Goal: Information Seeking & Learning: Learn about a topic

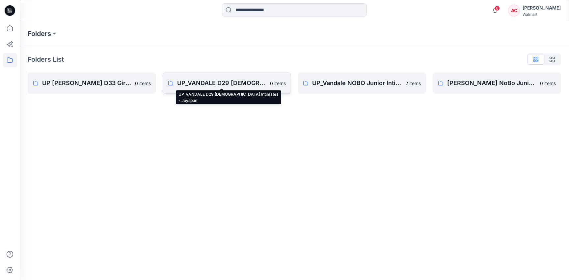
click at [249, 86] on p "UP_VANDALE D29 [DEMOGRAPHIC_DATA] Intimates - Joyspun" at bounding box center [221, 82] width 89 height 9
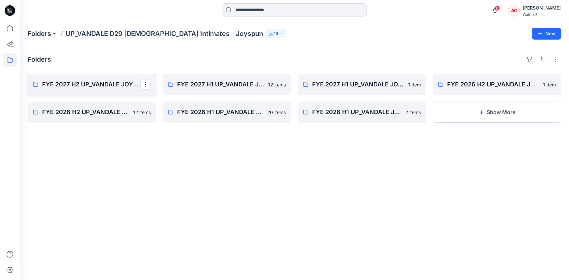
click at [99, 81] on p "FYE 2027 H2 UP_VANDALE JOYSPUN PANTIES" at bounding box center [91, 84] width 98 height 9
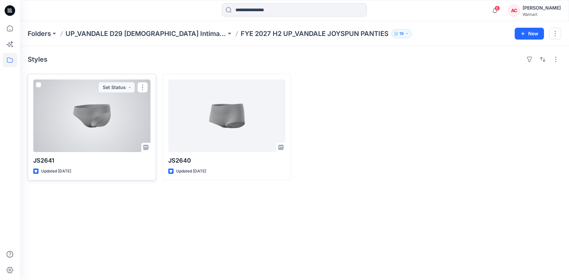
click at [96, 112] on div at bounding box center [91, 115] width 117 height 72
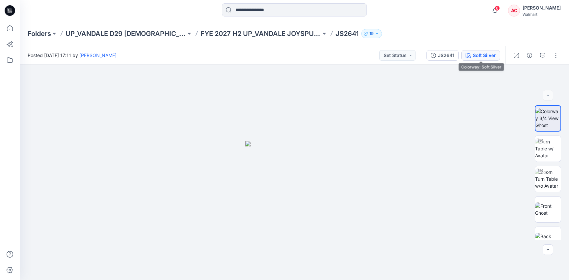
click at [488, 56] on div "Soft Silver" at bounding box center [484, 55] width 23 height 7
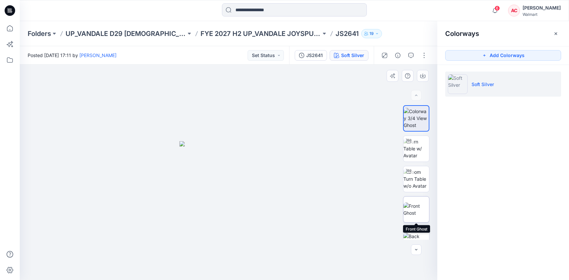
click at [415, 207] on img at bounding box center [416, 209] width 26 height 14
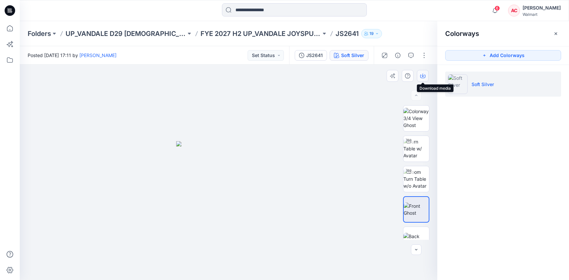
click at [424, 74] on icon "button" at bounding box center [422, 75] width 5 height 5
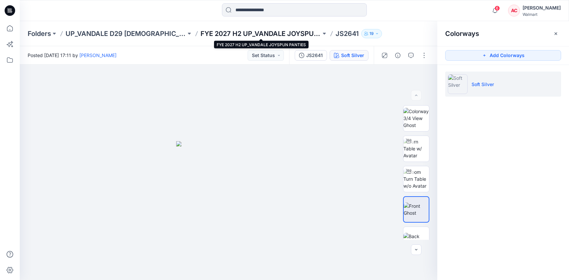
click at [239, 34] on p "FYE 2027 H2 UP_VANDALE JOYSPUN PANTIES" at bounding box center [261, 33] width 121 height 9
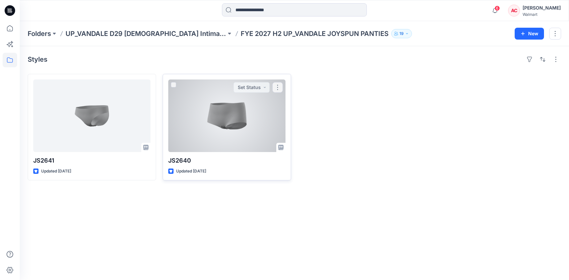
click at [230, 115] on div at bounding box center [226, 115] width 117 height 72
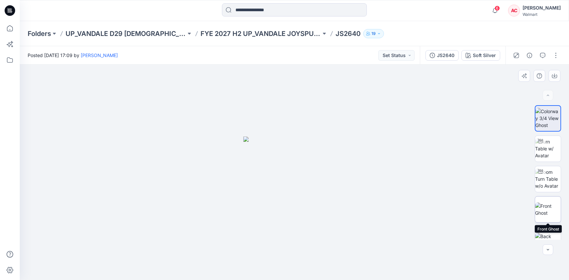
click at [551, 210] on img at bounding box center [548, 209] width 26 height 14
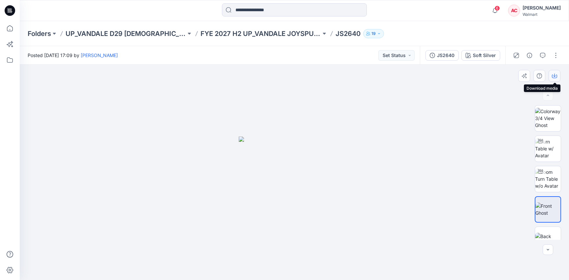
click at [558, 78] on button "button" at bounding box center [555, 76] width 12 height 12
click at [554, 149] on img at bounding box center [548, 148] width 26 height 21
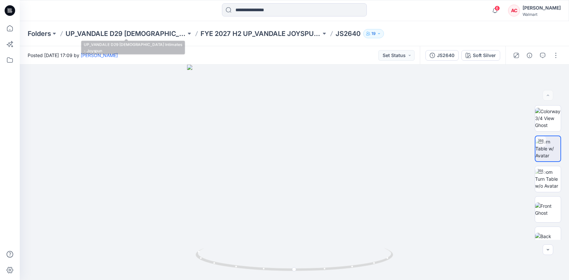
click at [158, 38] on div "Folders UP_VANDALE D29 Ladies Intimates - Joyspun FYE 2027 H2 UP_VANDALE JOYSPU…" at bounding box center [294, 33] width 549 height 25
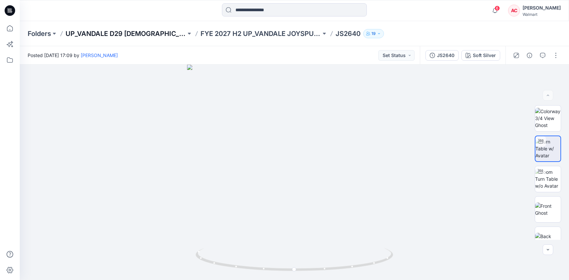
click at [141, 32] on p "UP_VANDALE D29 [DEMOGRAPHIC_DATA] Intimates - Joyspun" at bounding box center [126, 33] width 121 height 9
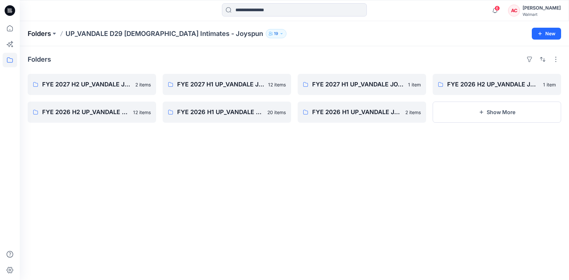
click at [43, 36] on p "Folders" at bounding box center [39, 33] width 23 height 9
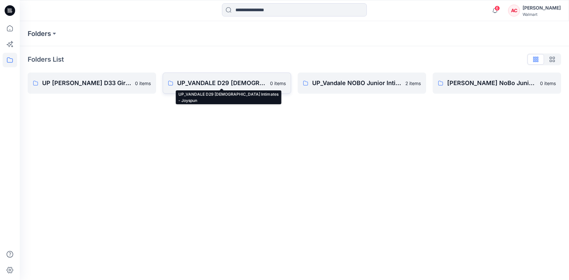
click at [238, 83] on p "UP_VANDALE D29 [DEMOGRAPHIC_DATA] Intimates - Joyspun" at bounding box center [221, 82] width 89 height 9
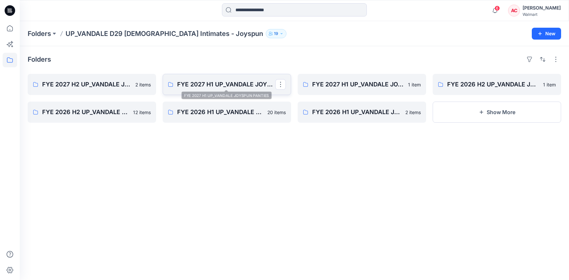
click at [228, 91] on link "FYE 2027 H1 UP_VANDALE JOYSPUN PANTIES" at bounding box center [227, 84] width 128 height 21
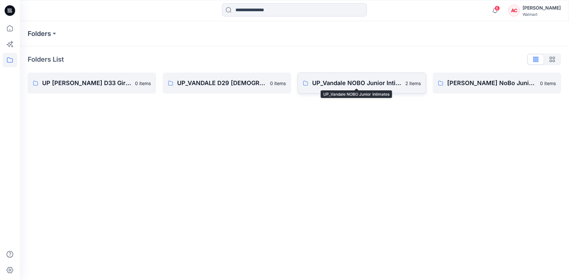
click at [328, 86] on p "UP_Vandale NOBO Junior Intimates" at bounding box center [356, 82] width 89 height 9
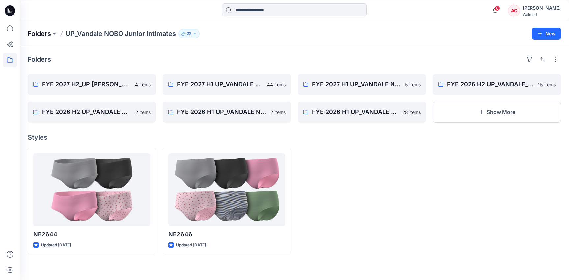
click at [43, 34] on p "Folders" at bounding box center [39, 33] width 23 height 9
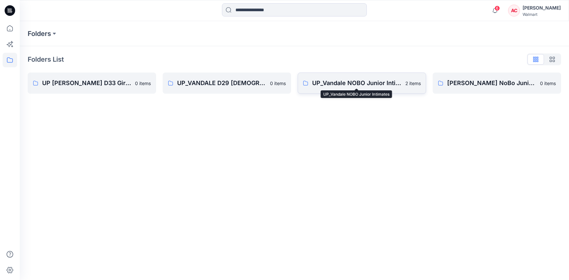
click at [364, 86] on p "UP_Vandale NOBO Junior Intimates" at bounding box center [356, 82] width 89 height 9
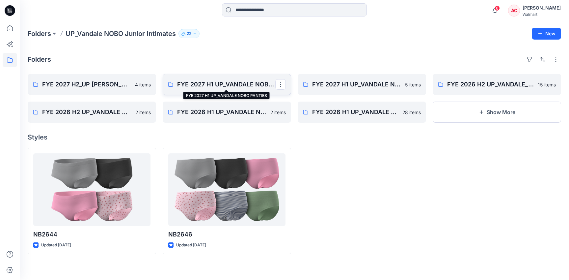
click at [231, 84] on p "FYE 2027 H1 UP_VANDALE NOBO PANTIES" at bounding box center [226, 84] width 98 height 9
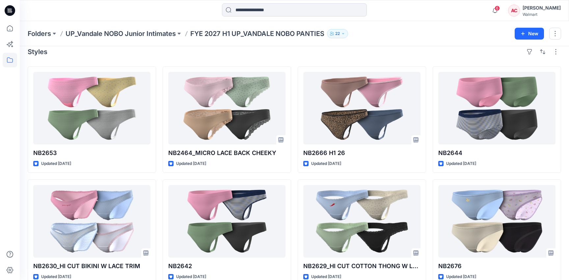
scroll to position [11, 0]
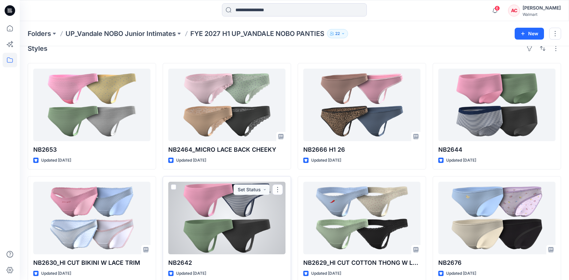
click at [225, 221] on div at bounding box center [226, 217] width 117 height 72
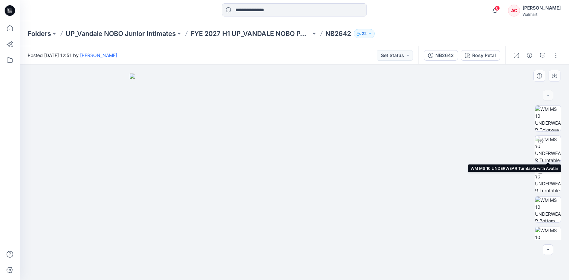
click at [553, 154] on img at bounding box center [548, 149] width 26 height 26
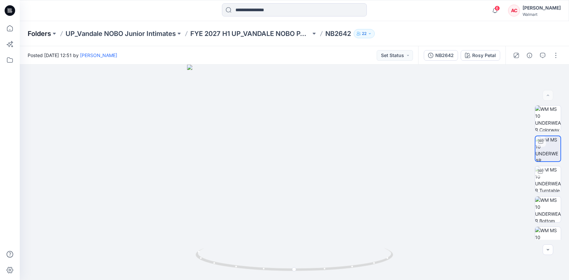
click at [38, 32] on p "Folders" at bounding box center [39, 33] width 23 height 9
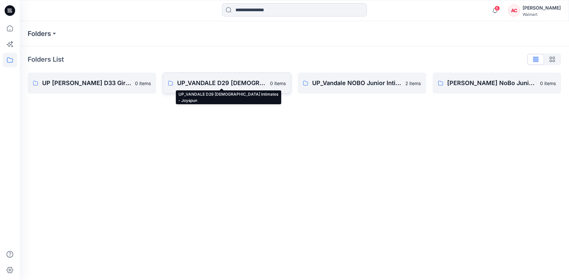
click at [240, 83] on p "UP_VANDALE D29 [DEMOGRAPHIC_DATA] Intimates - Joyspun" at bounding box center [221, 82] width 89 height 9
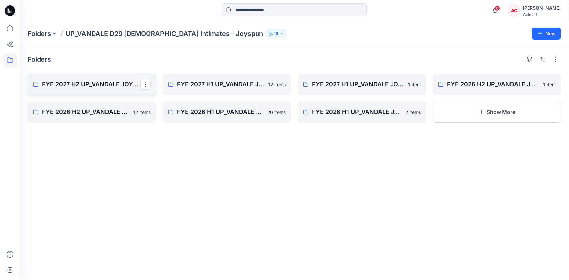
click at [95, 89] on p "FYE 2027 H2 UP_VANDALE JOYSPUN PANTIES" at bounding box center [91, 84] width 98 height 9
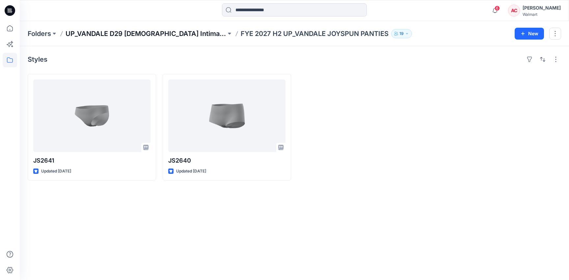
click at [184, 31] on p "UP_VANDALE D29 [DEMOGRAPHIC_DATA] Intimates - Joyspun" at bounding box center [146, 33] width 161 height 9
